Goal: Information Seeking & Learning: Learn about a topic

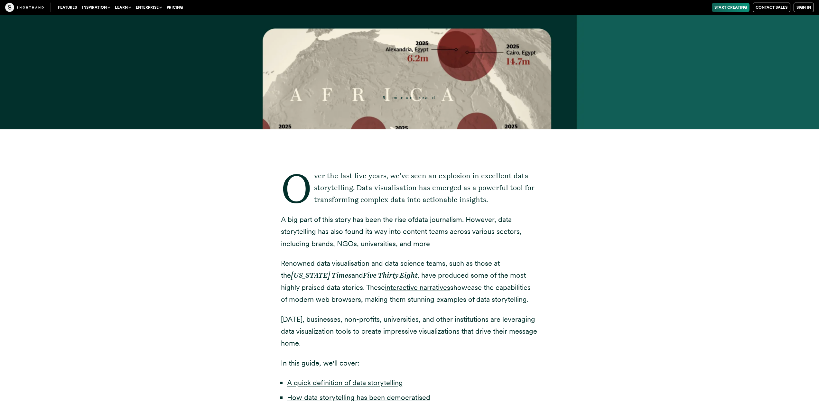
scroll to position [386, 0]
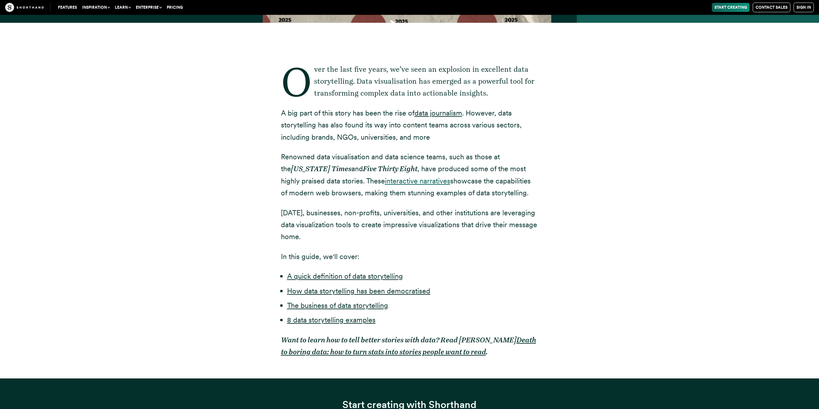
click at [400, 181] on link "interactive narratives" at bounding box center [417, 181] width 65 height 8
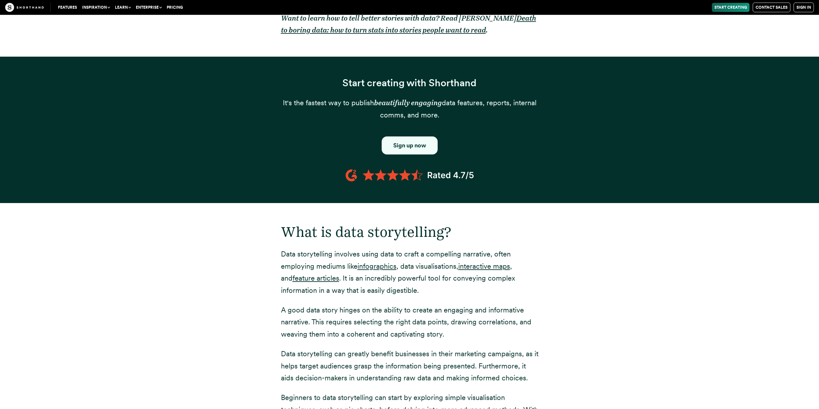
scroll to position [772, 0]
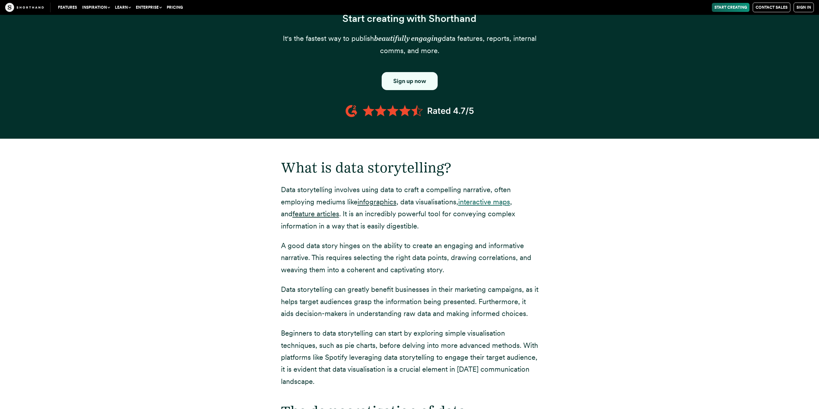
click at [472, 202] on link "interactive maps" at bounding box center [484, 202] width 52 height 8
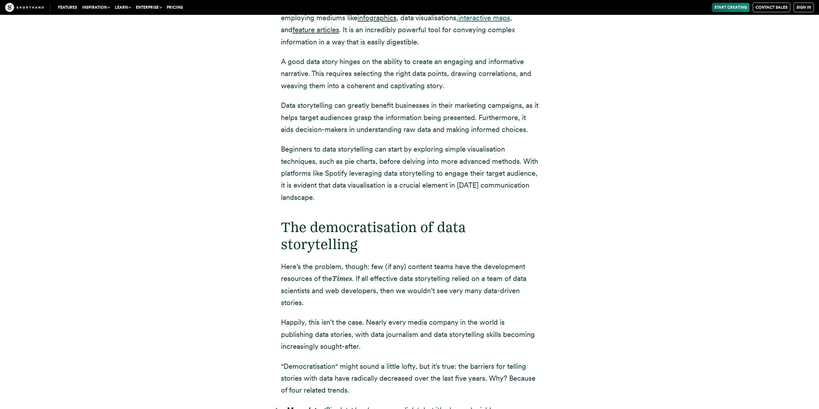
scroll to position [869, 0]
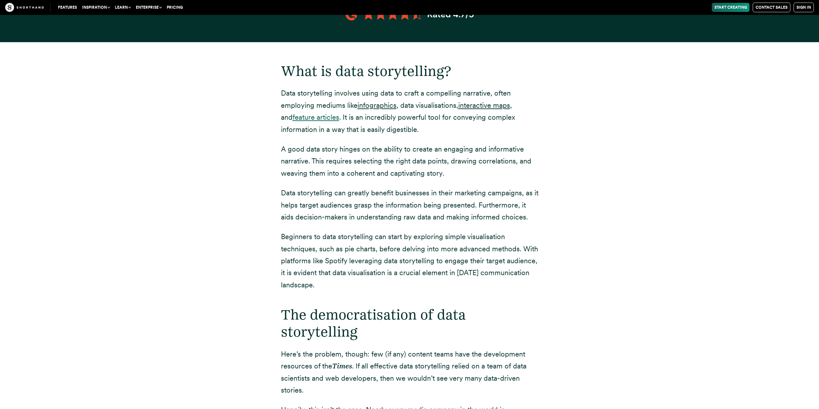
click at [314, 118] on link "feature articles" at bounding box center [315, 117] width 47 height 8
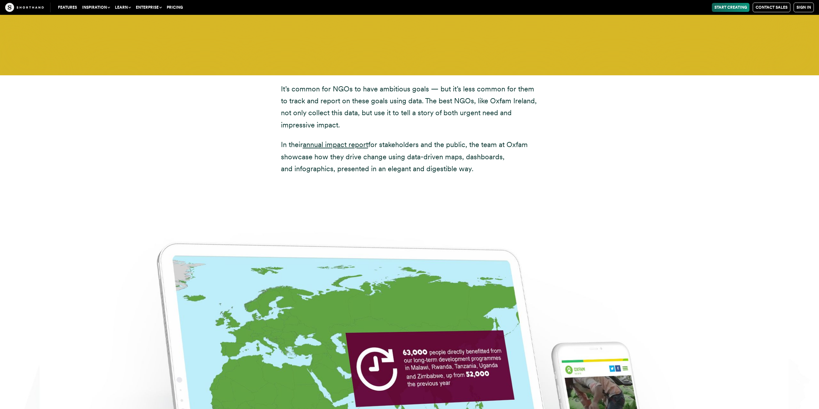
scroll to position [3186, 0]
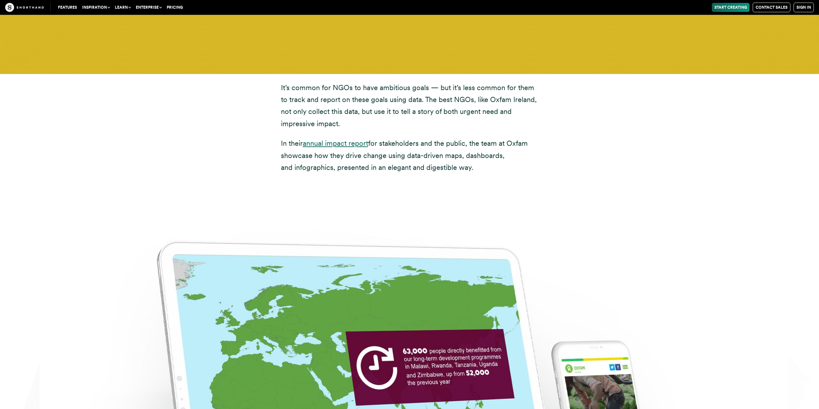
click at [344, 139] on link "annual impact report" at bounding box center [335, 143] width 65 height 8
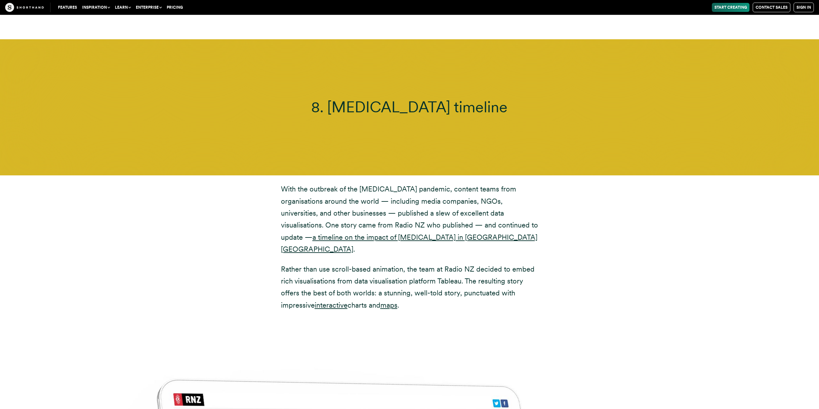
scroll to position [9138, 0]
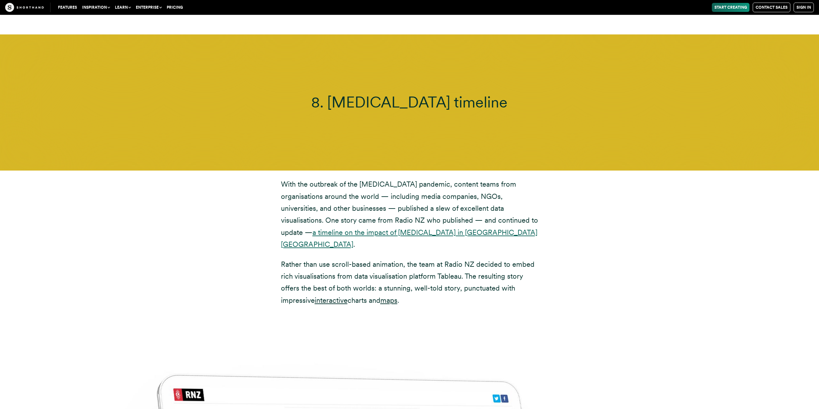
click at [494, 228] on link "a timeline on the impact of COVID-19 in Aotearoa New Zealand" at bounding box center [409, 238] width 256 height 20
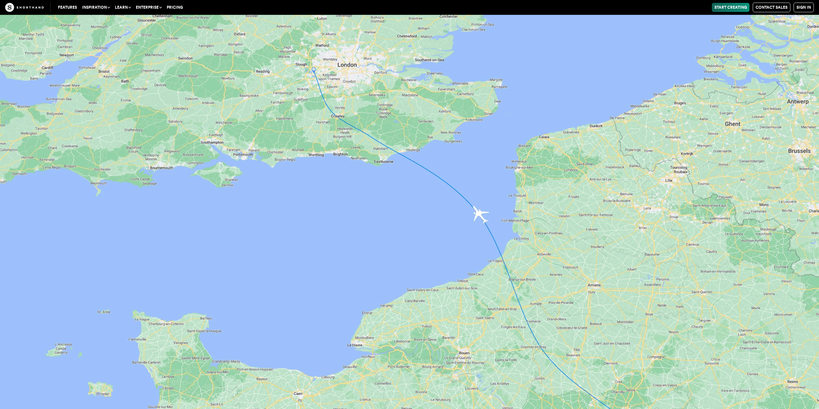
scroll to position [6725, 0]
